Goal: Task Accomplishment & Management: Manage account settings

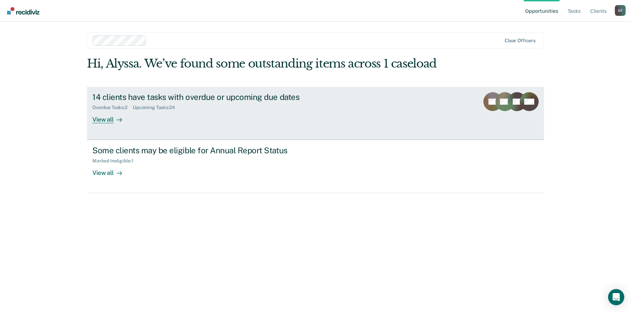
click at [286, 91] on link "14 clients have tasks with overdue or upcoming due dates Overdue Tasks : 2 Upco…" at bounding box center [315, 113] width 457 height 53
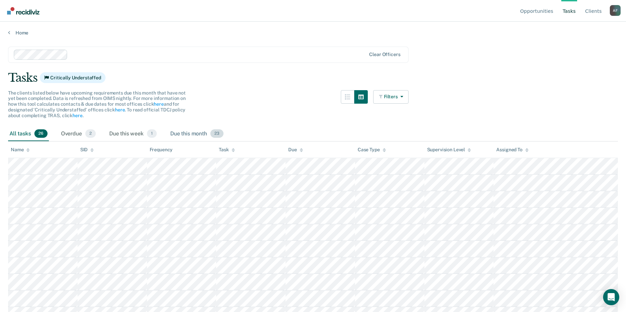
click at [201, 134] on div "Due this month 23" at bounding box center [197, 133] width 56 height 15
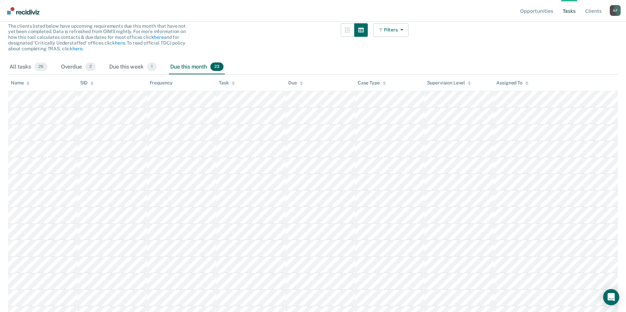
scroll to position [67, 0]
click at [18, 84] on div "Name" at bounding box center [20, 82] width 19 height 6
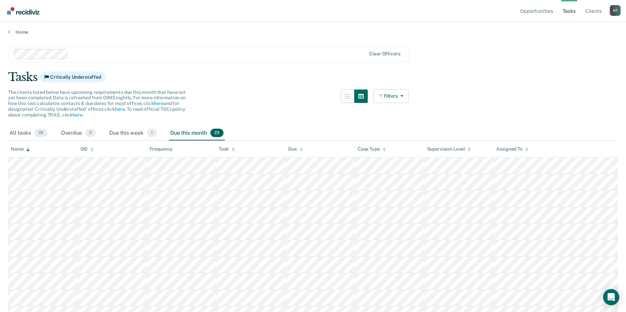
scroll to position [0, 0]
